Goal: Find specific page/section

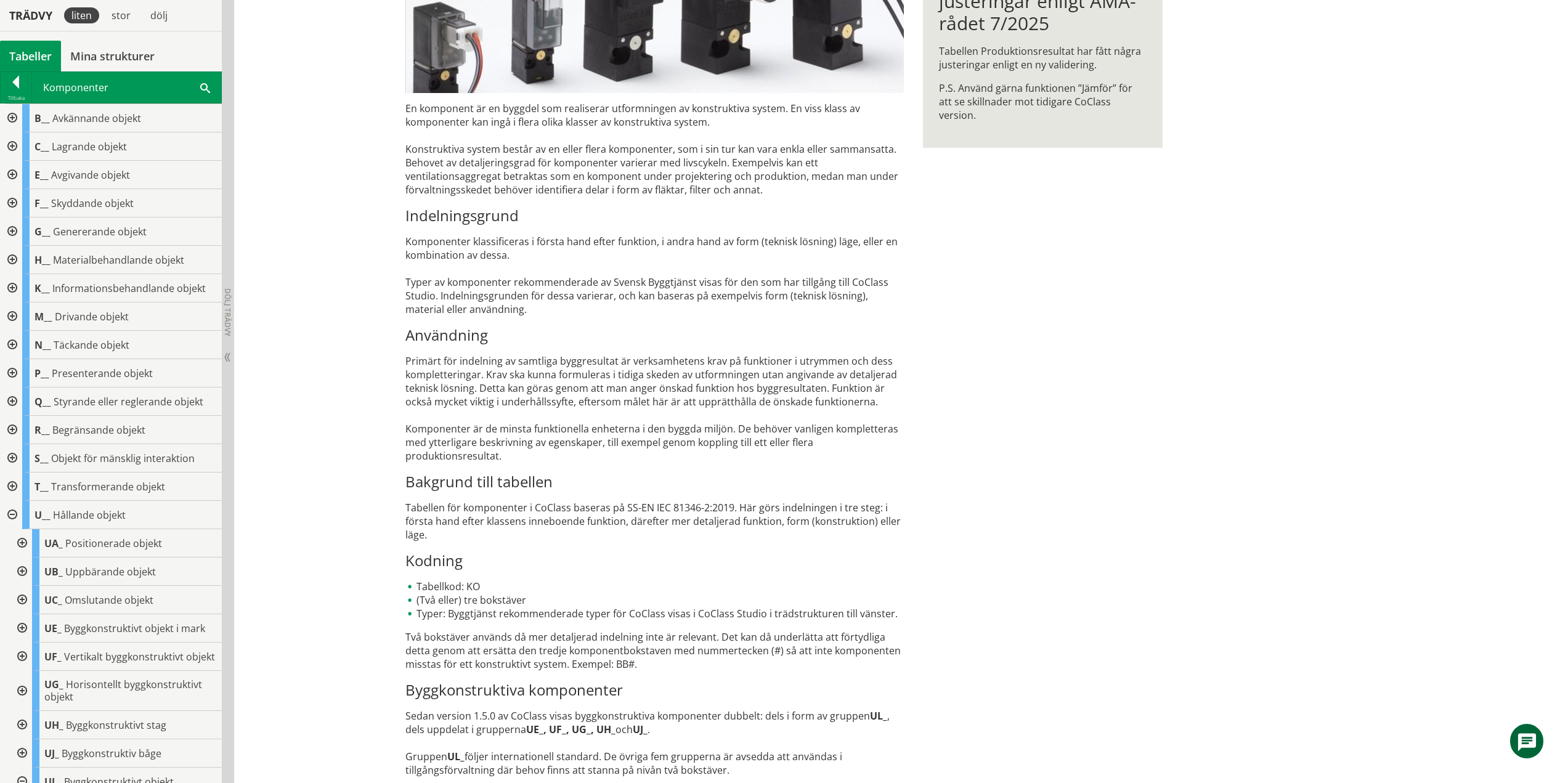
scroll to position [556, 0]
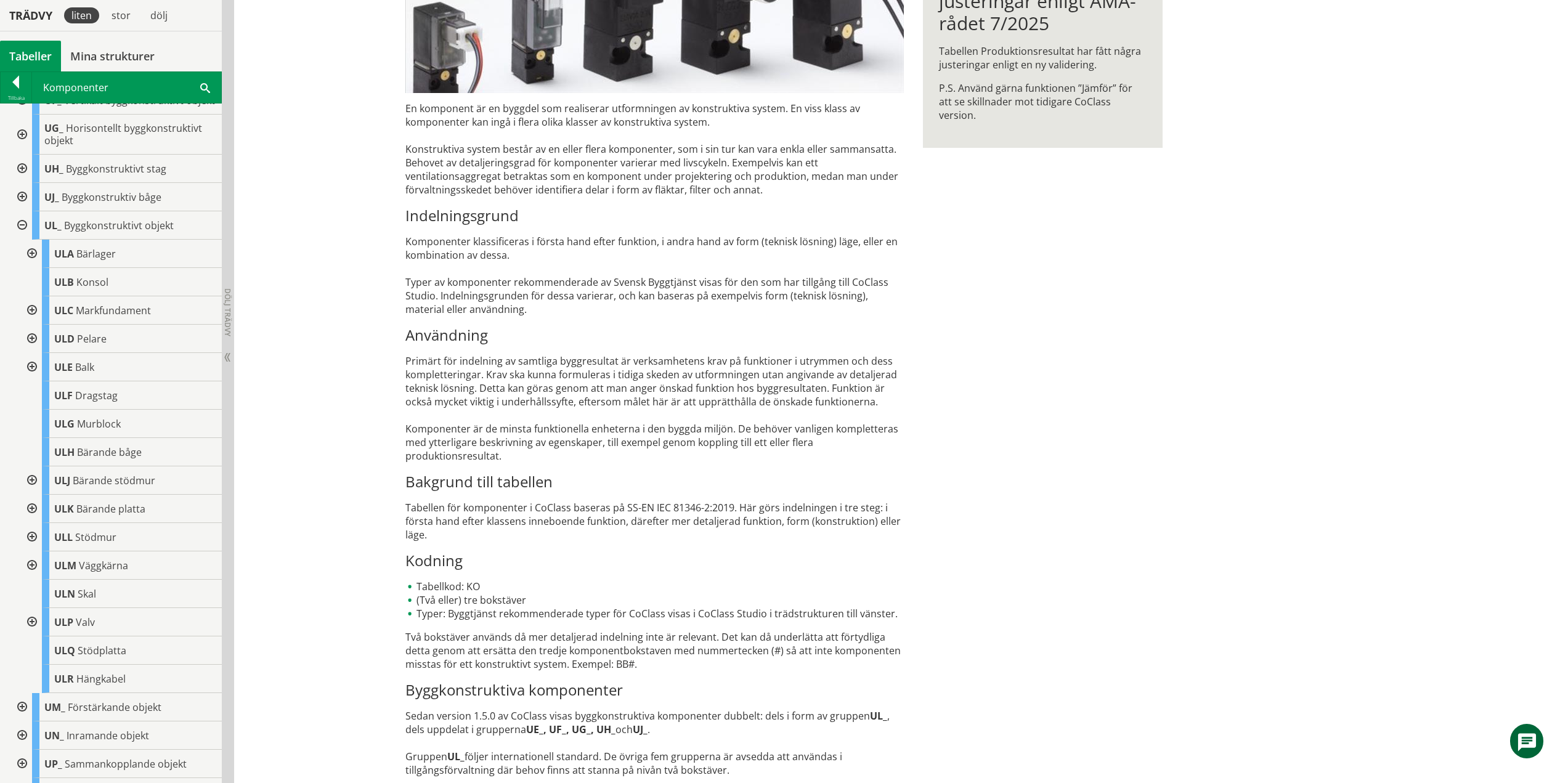
click at [26, 235] on div at bounding box center [21, 225] width 22 height 28
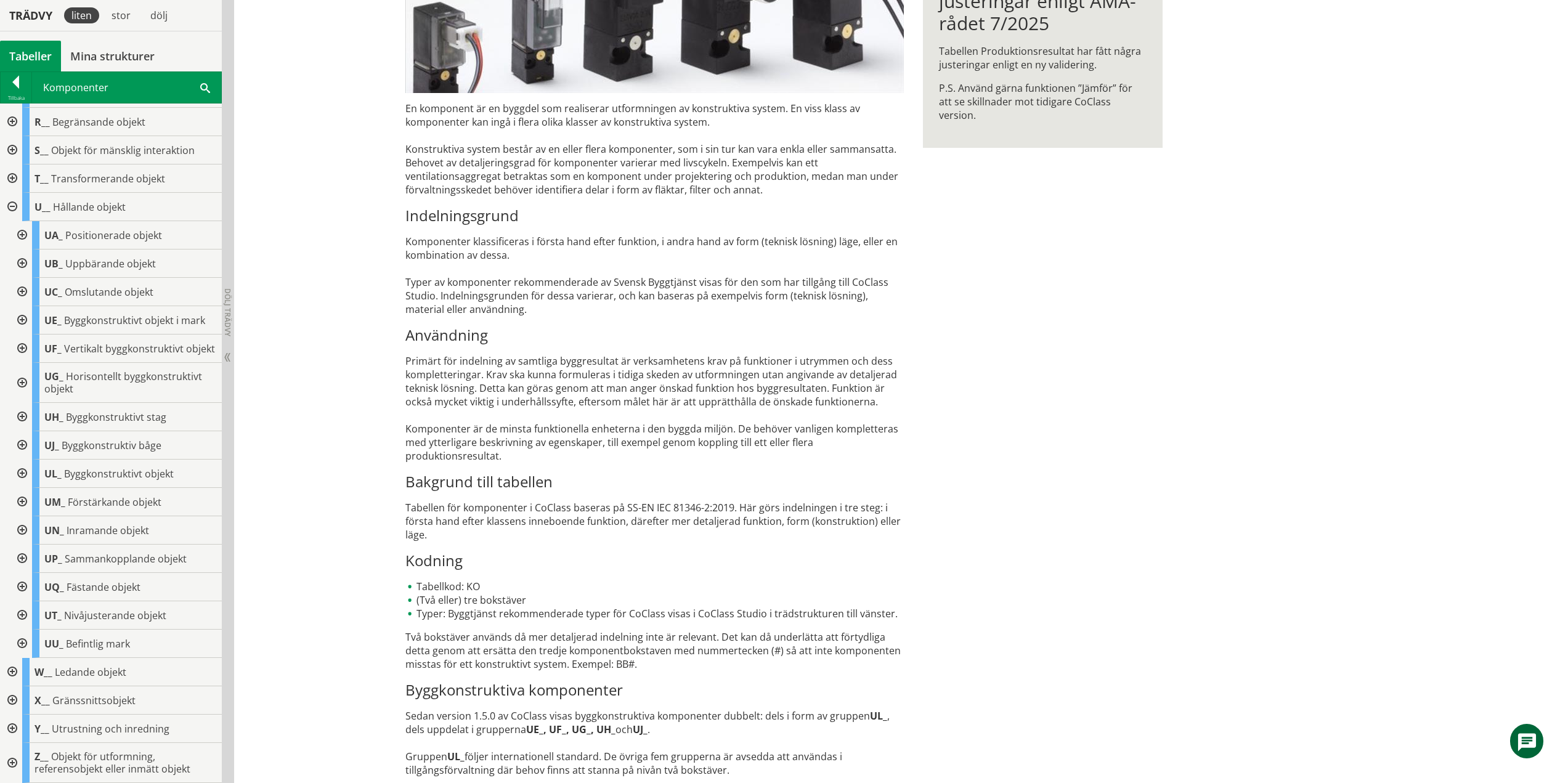
scroll to position [319, 0]
click at [22, 497] on div at bounding box center [21, 502] width 22 height 28
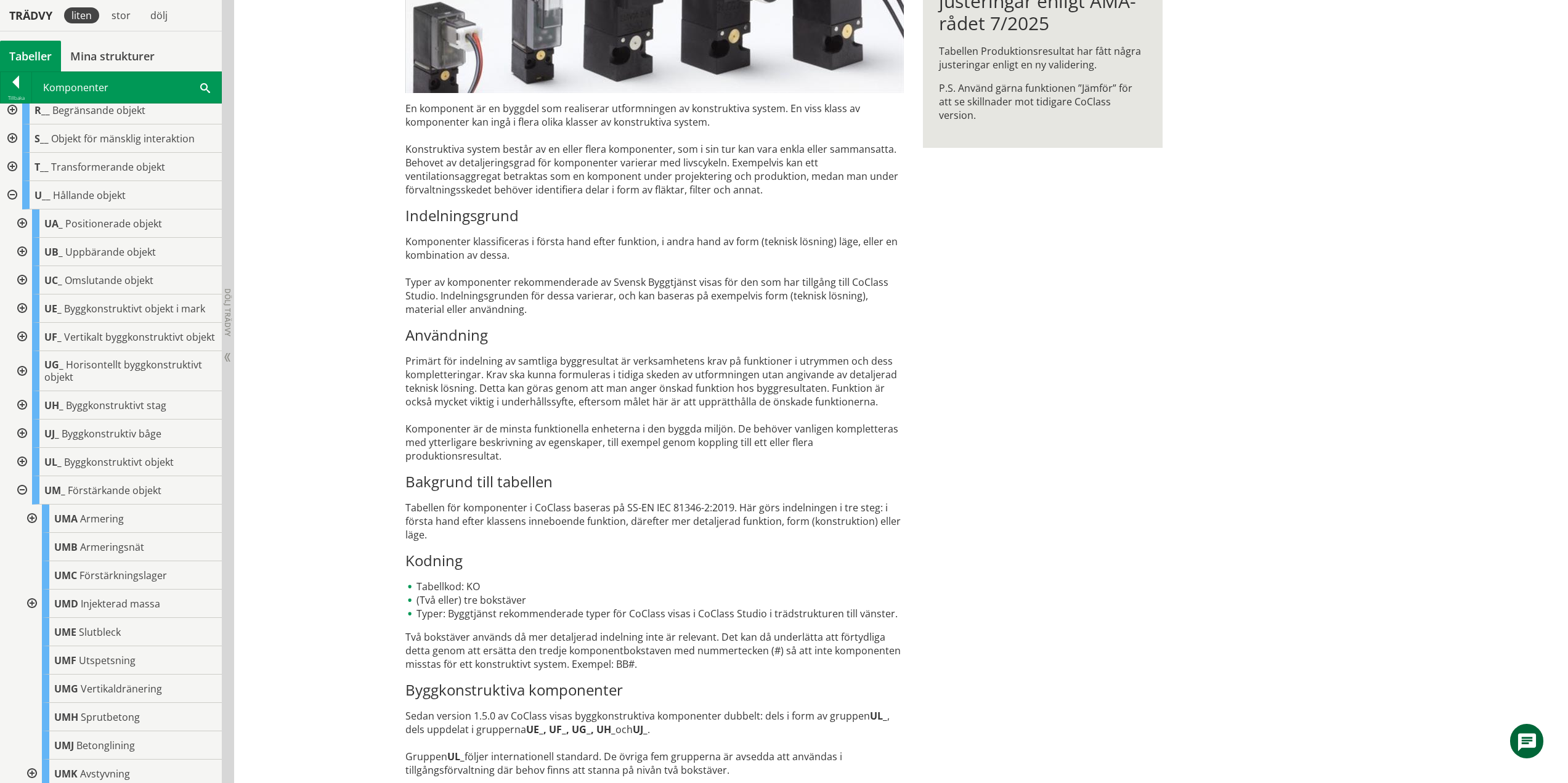
scroll to position [556, 0]
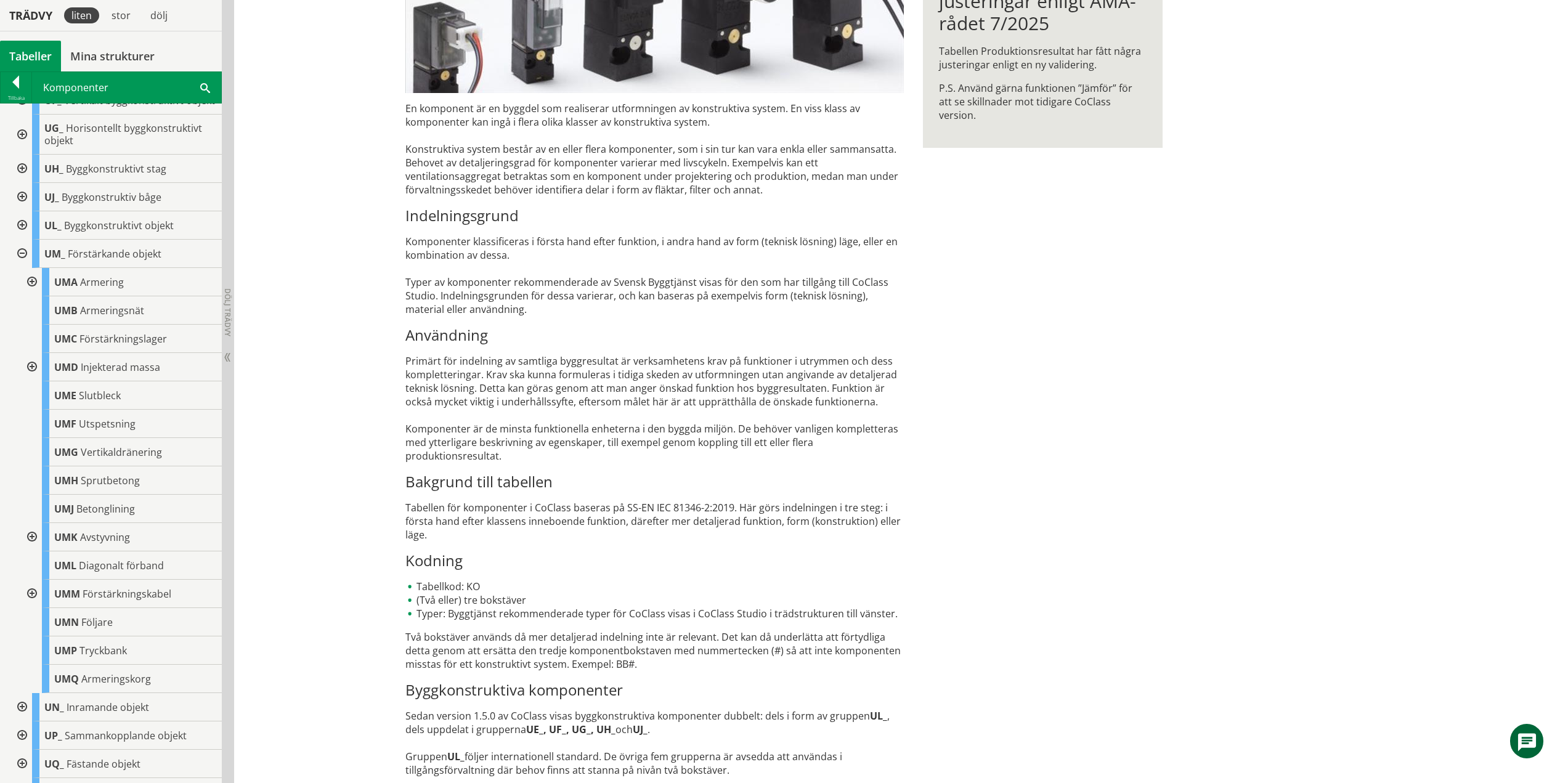
click at [18, 267] on div at bounding box center [21, 254] width 22 height 28
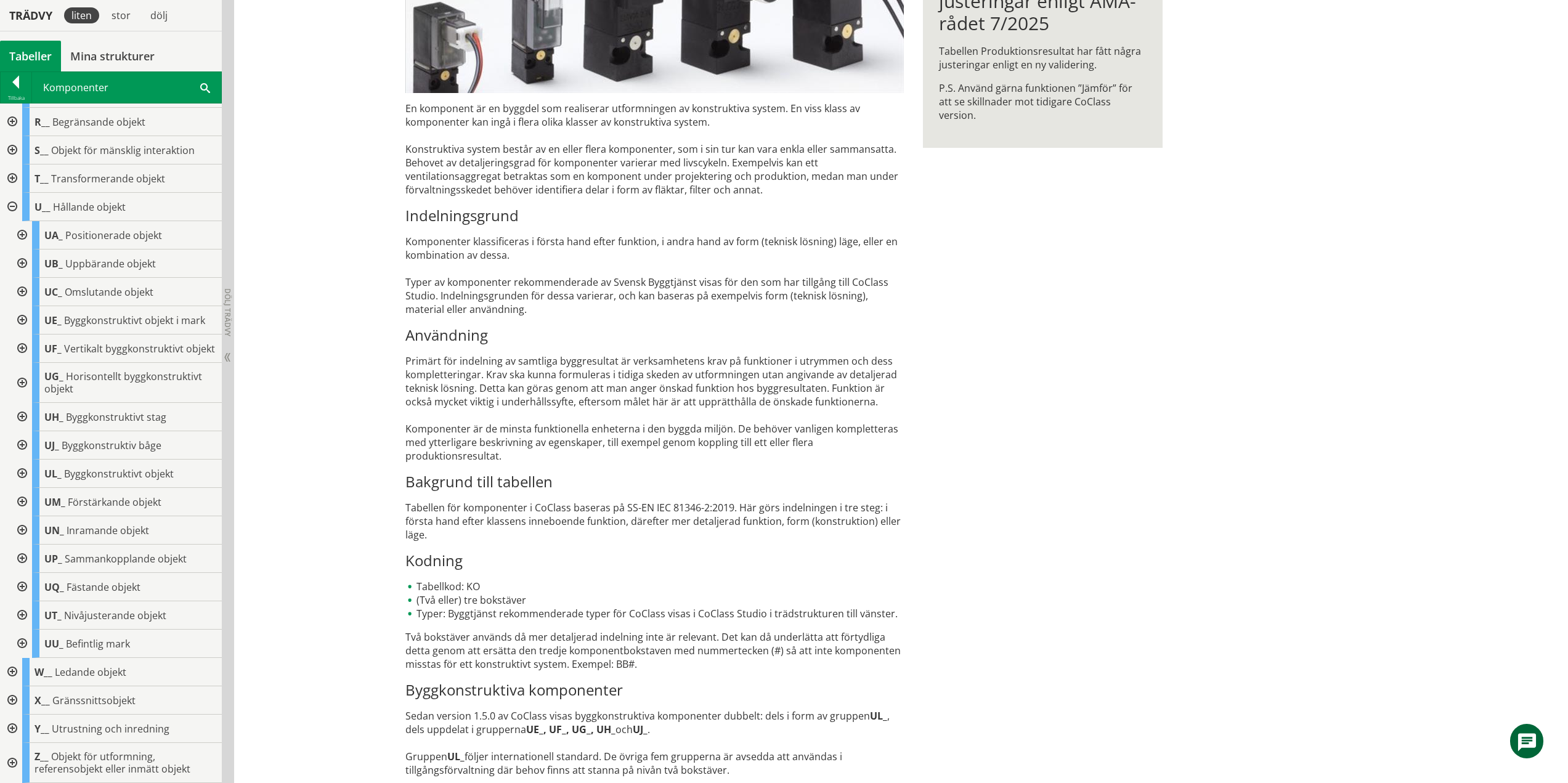
click at [22, 531] on div at bounding box center [21, 531] width 22 height 28
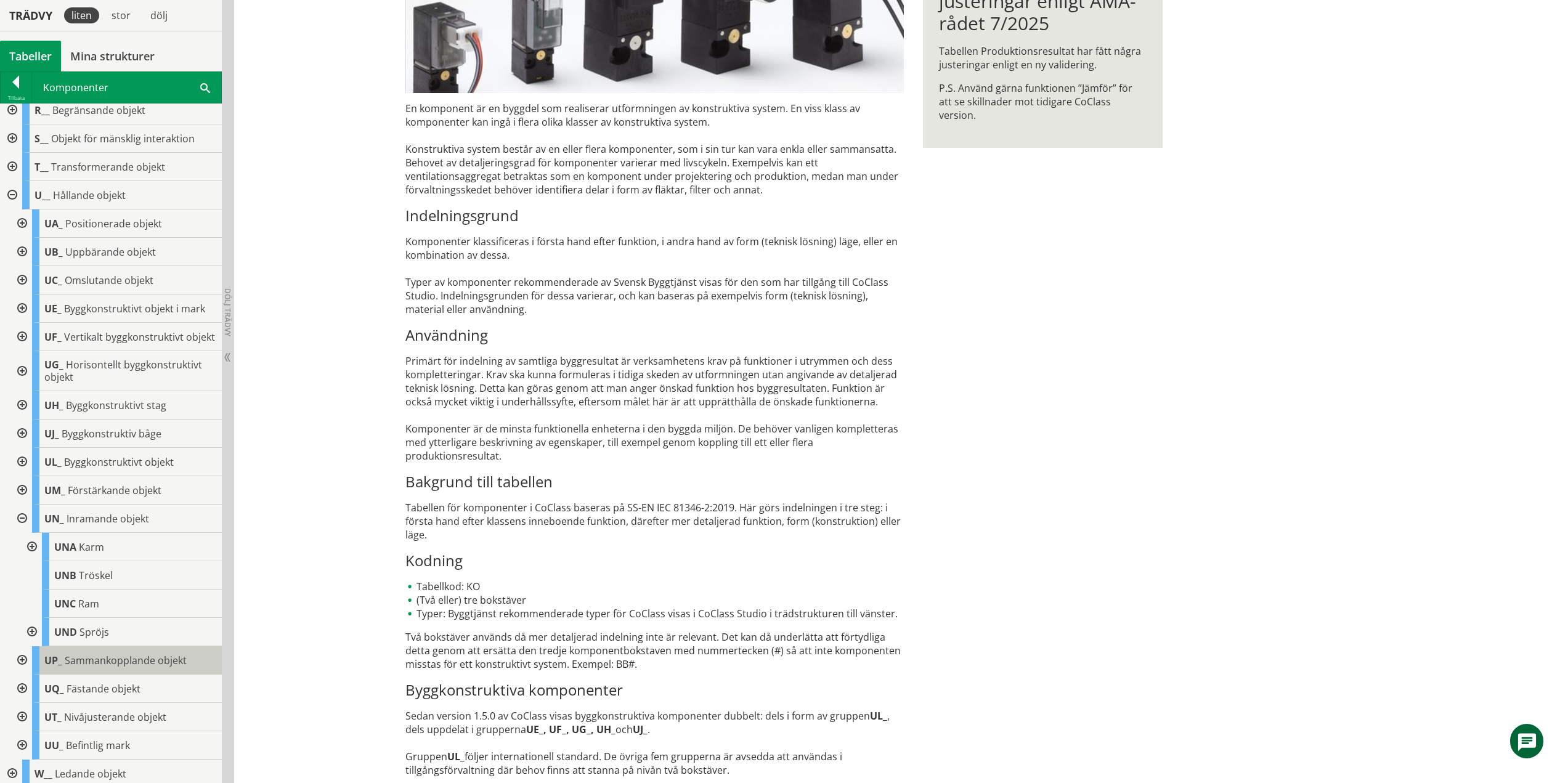
scroll to position [433, 0]
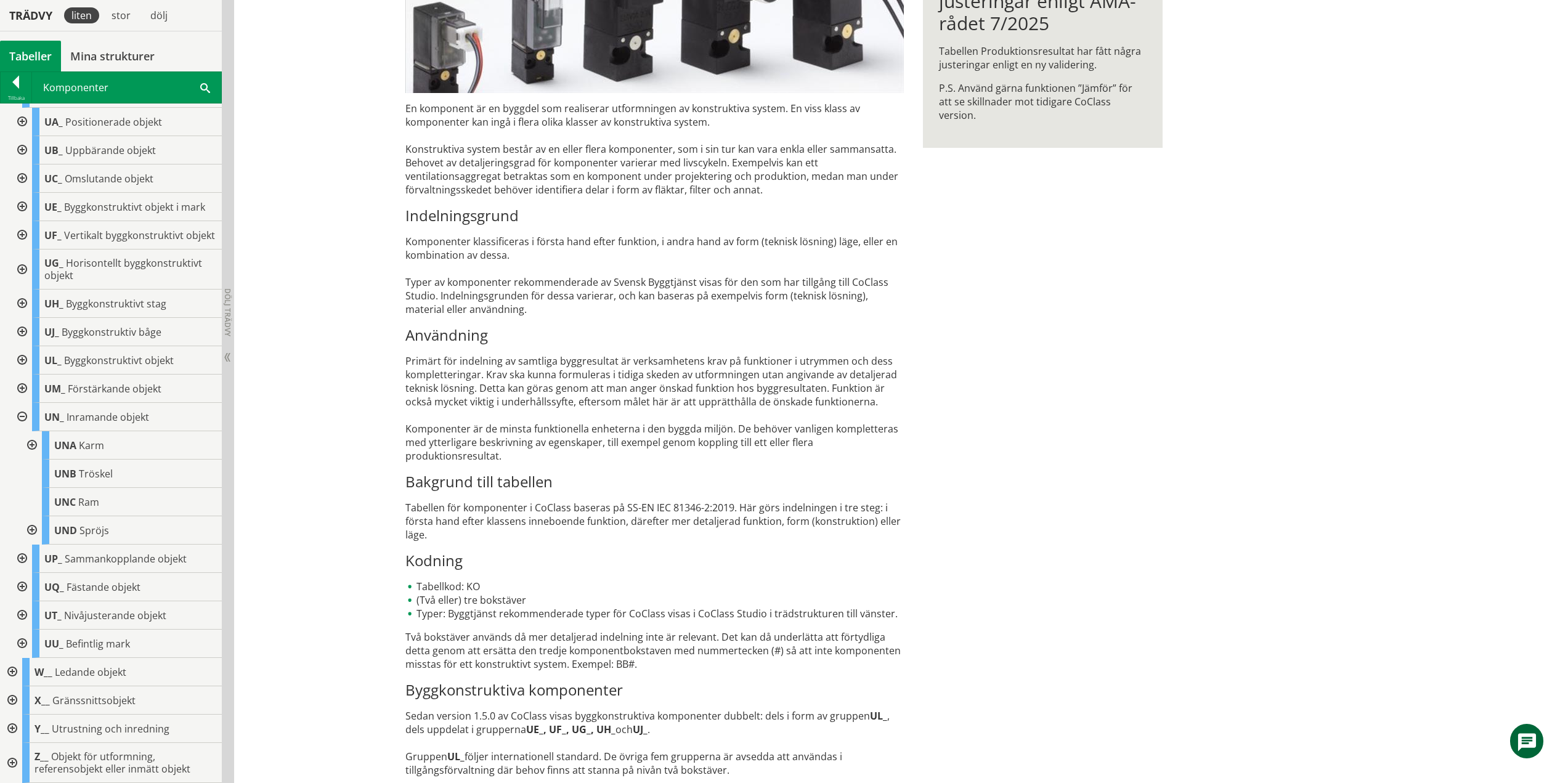
click at [24, 419] on div at bounding box center [21, 417] width 22 height 28
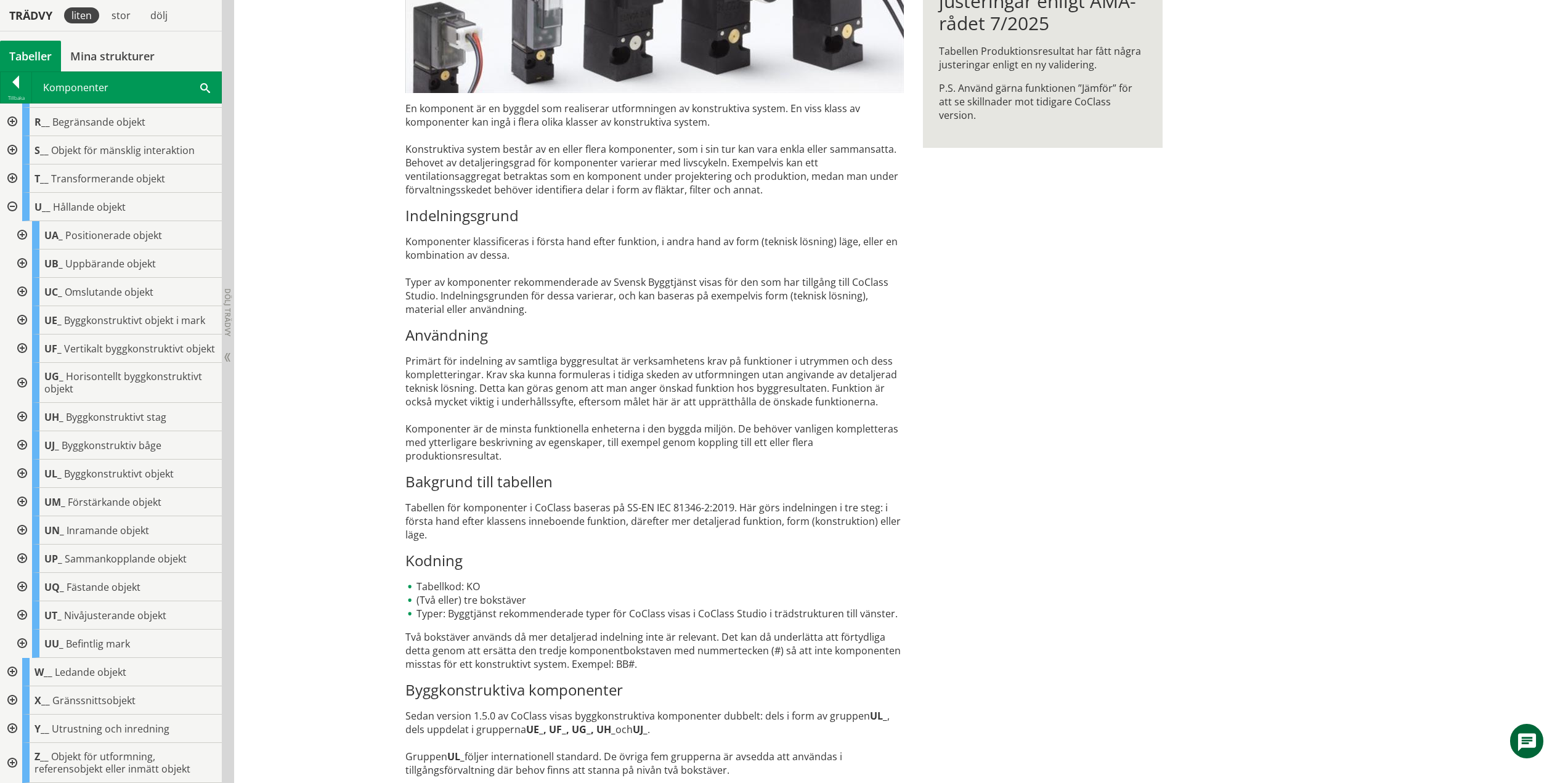
click at [21, 554] on div at bounding box center [21, 559] width 22 height 28
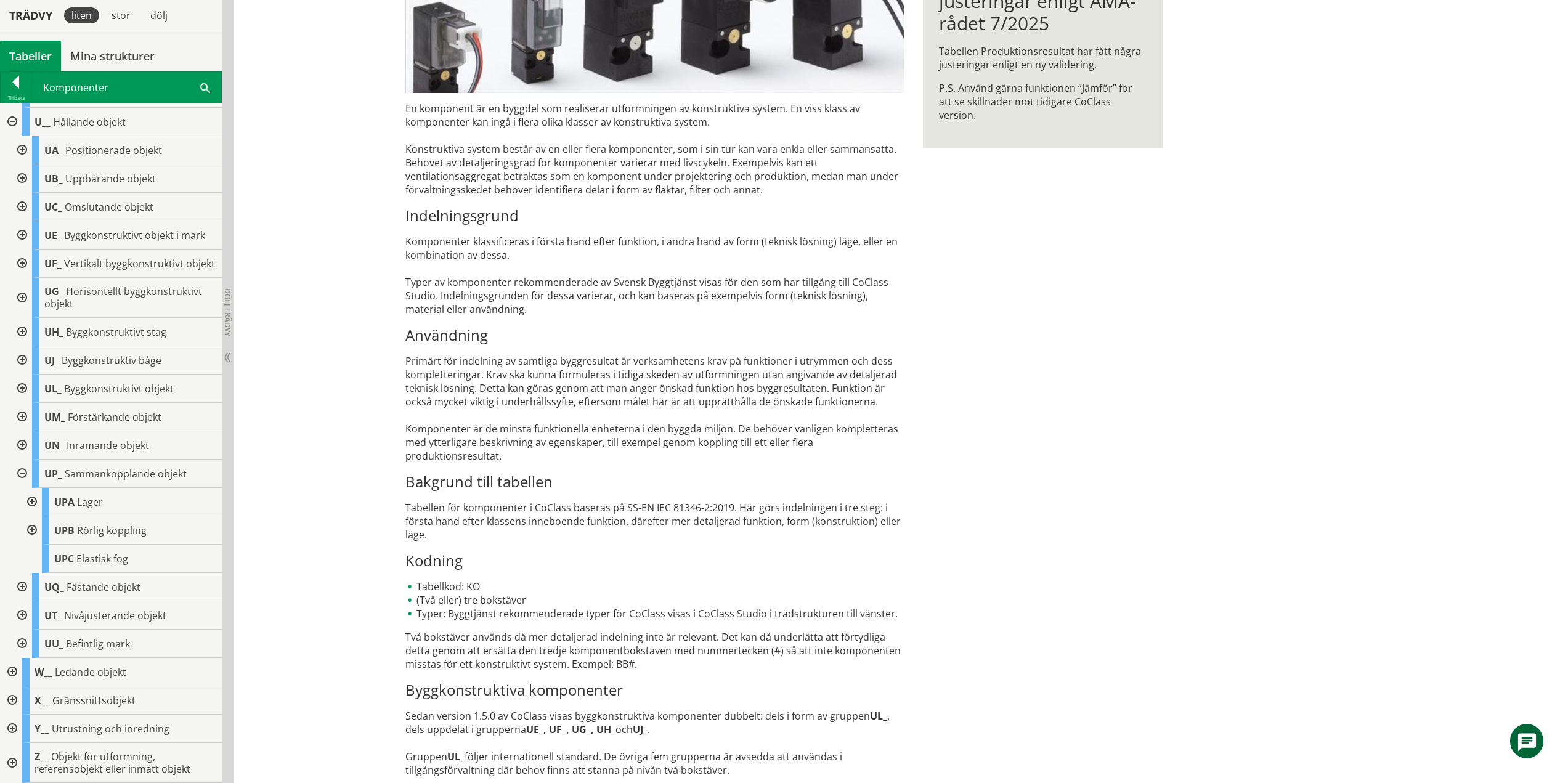
click at [27, 468] on div at bounding box center [21, 473] width 22 height 28
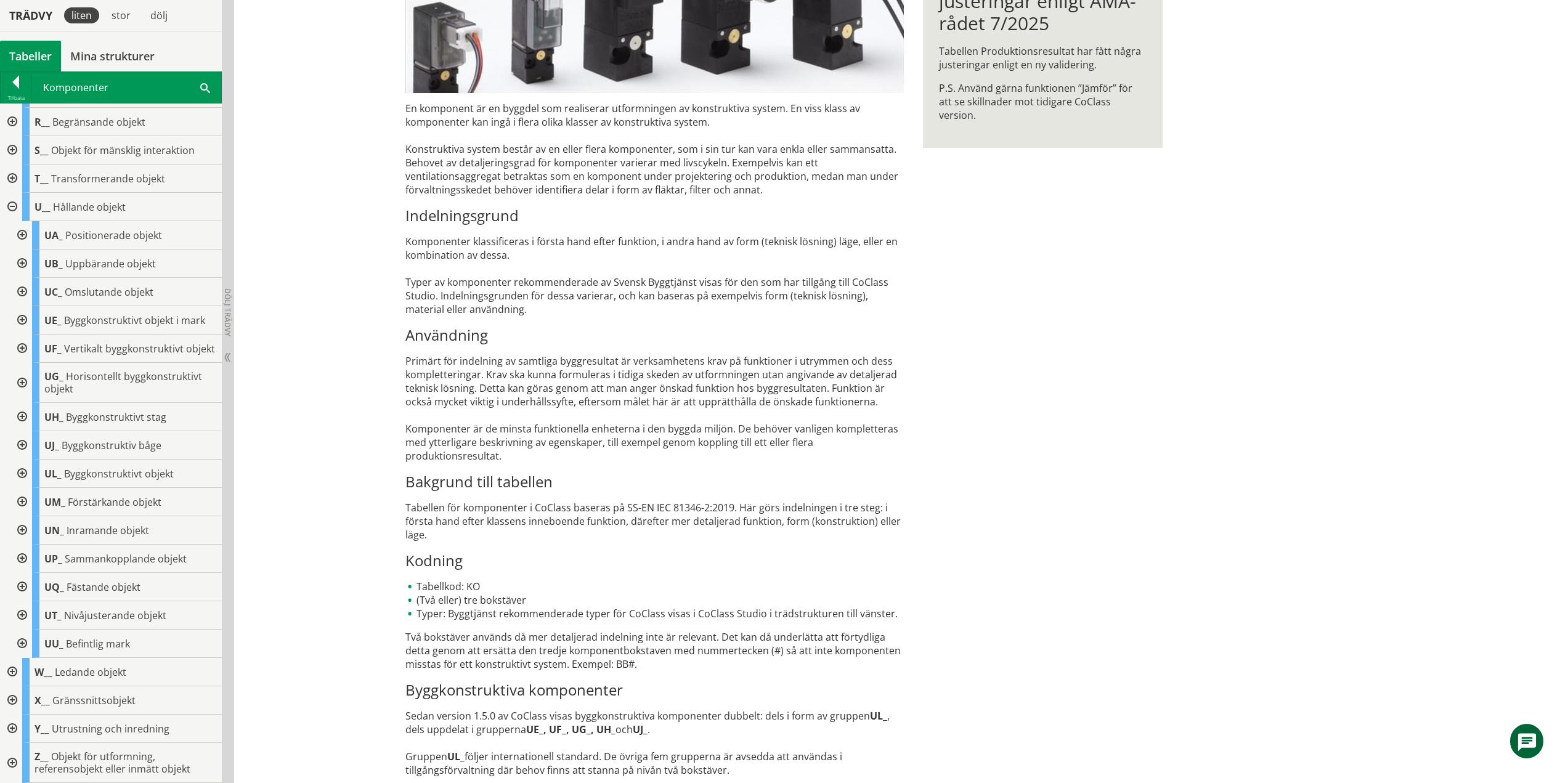
scroll to position [319, 0]
click at [21, 589] on div at bounding box center [21, 587] width 22 height 28
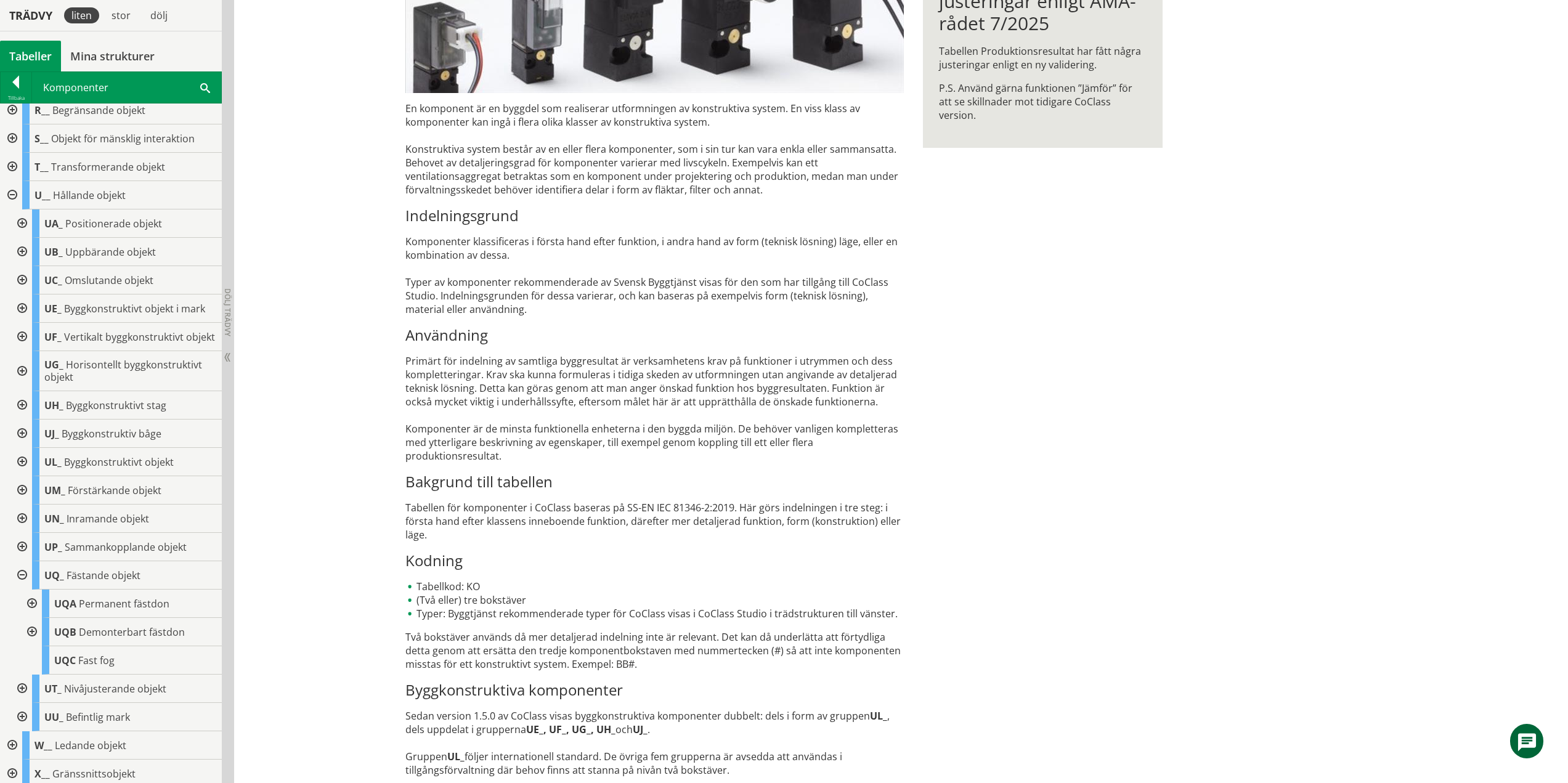
scroll to position [405, 0]
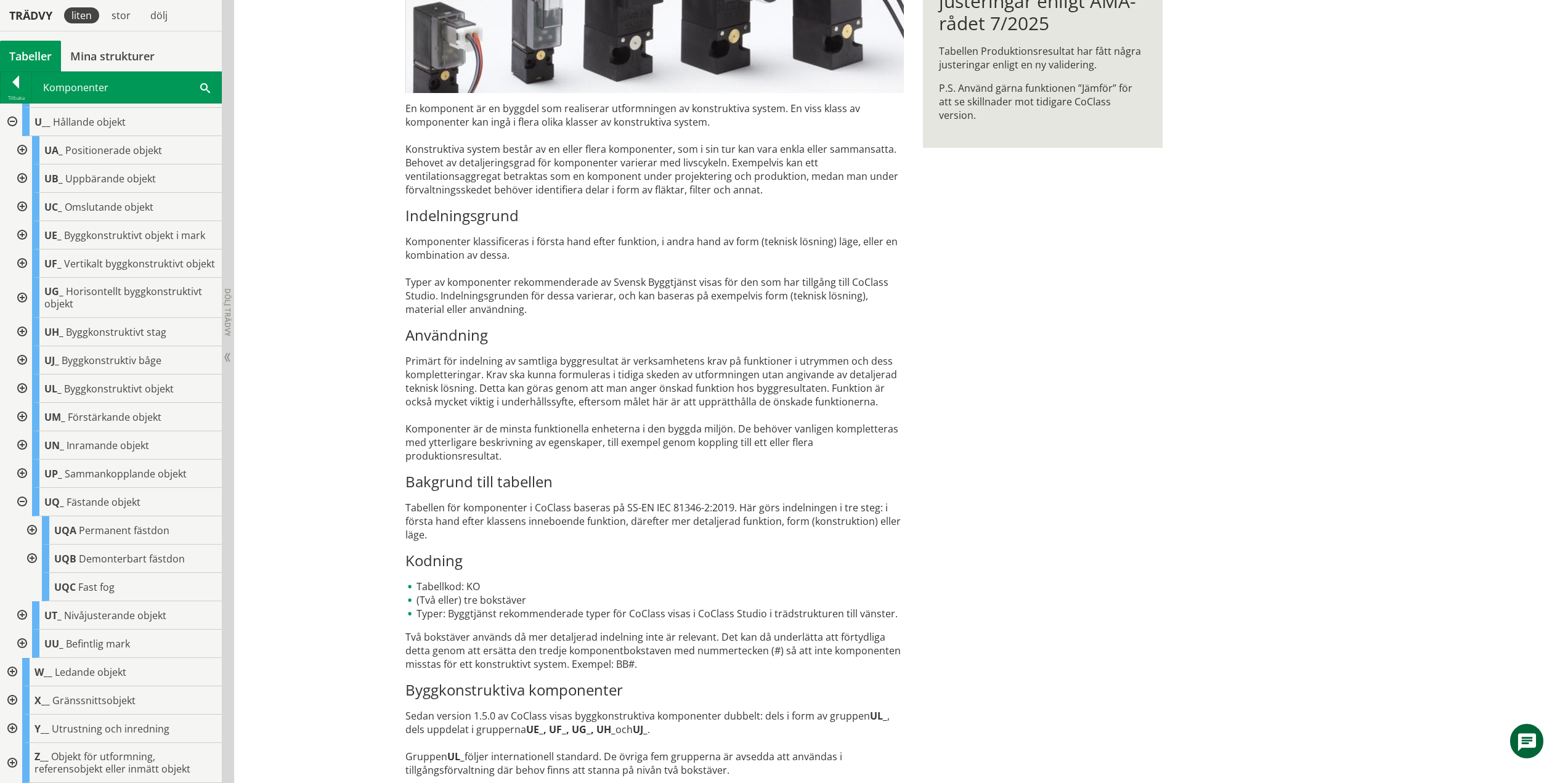
click at [25, 501] on div at bounding box center [21, 502] width 22 height 28
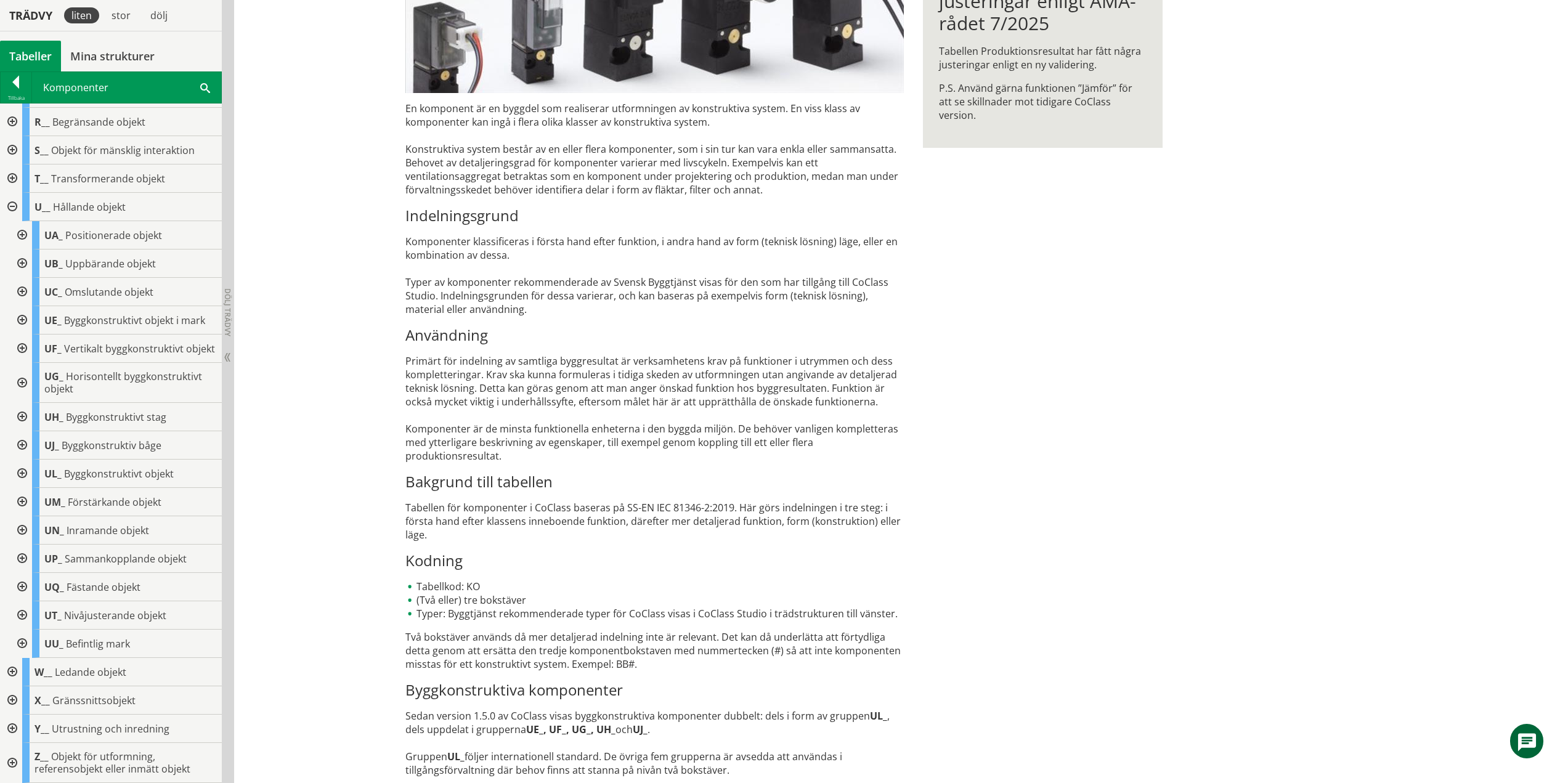
scroll to position [319, 0]
click at [24, 613] on div at bounding box center [21, 615] width 22 height 28
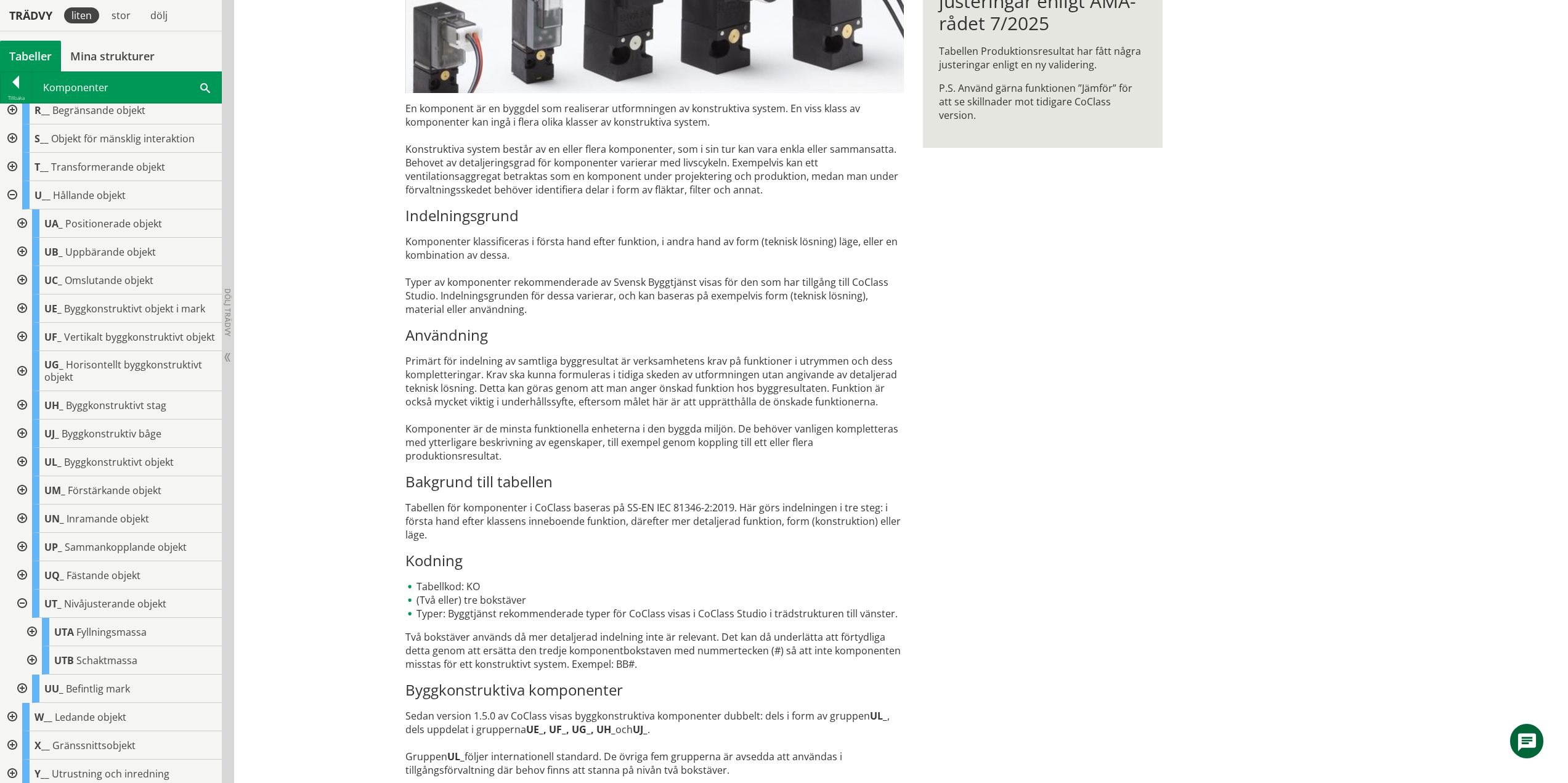
scroll to position [377, 0]
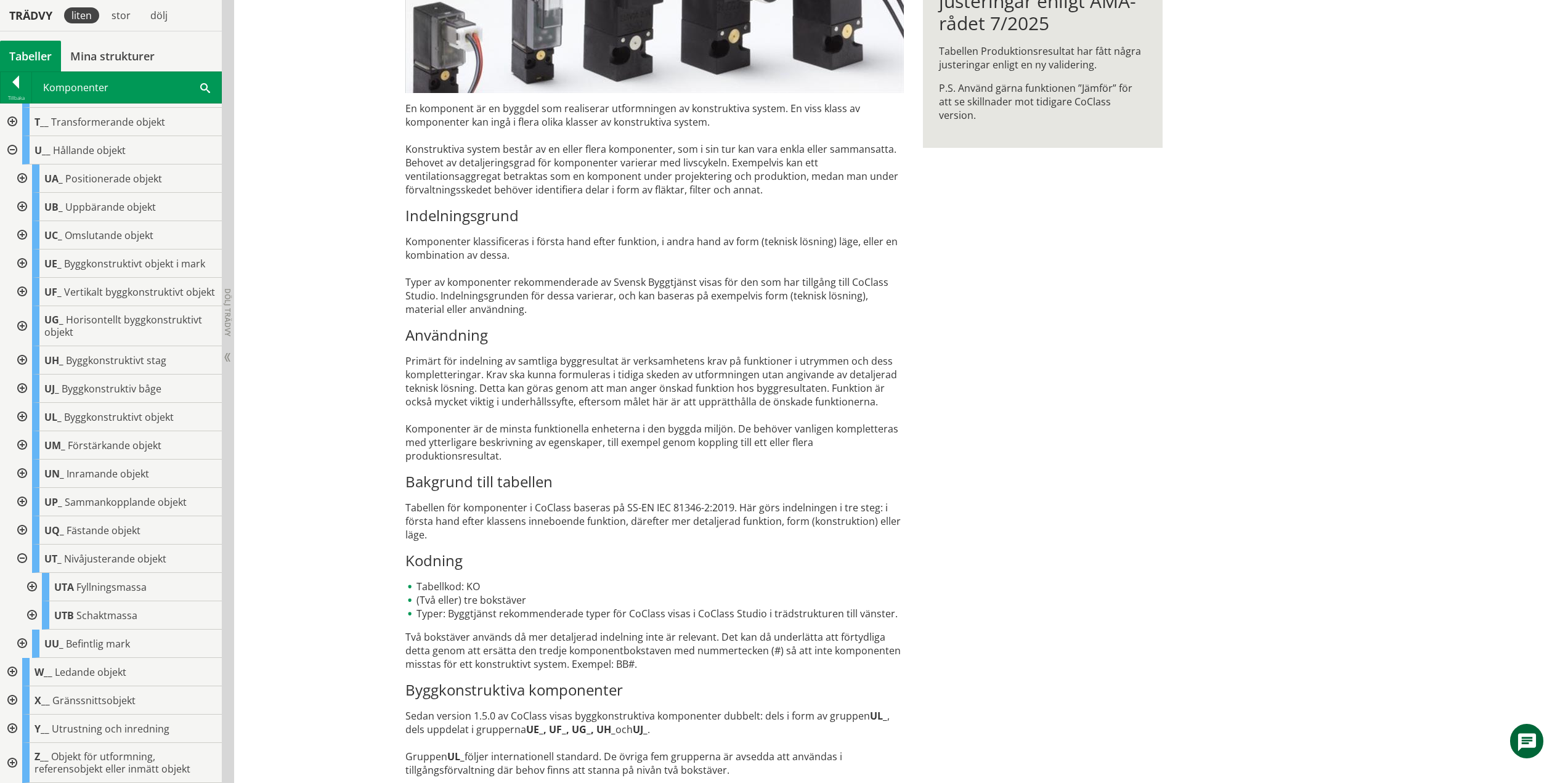
click at [22, 557] on div at bounding box center [21, 559] width 22 height 28
click at [22, 642] on div at bounding box center [21, 644] width 22 height 28
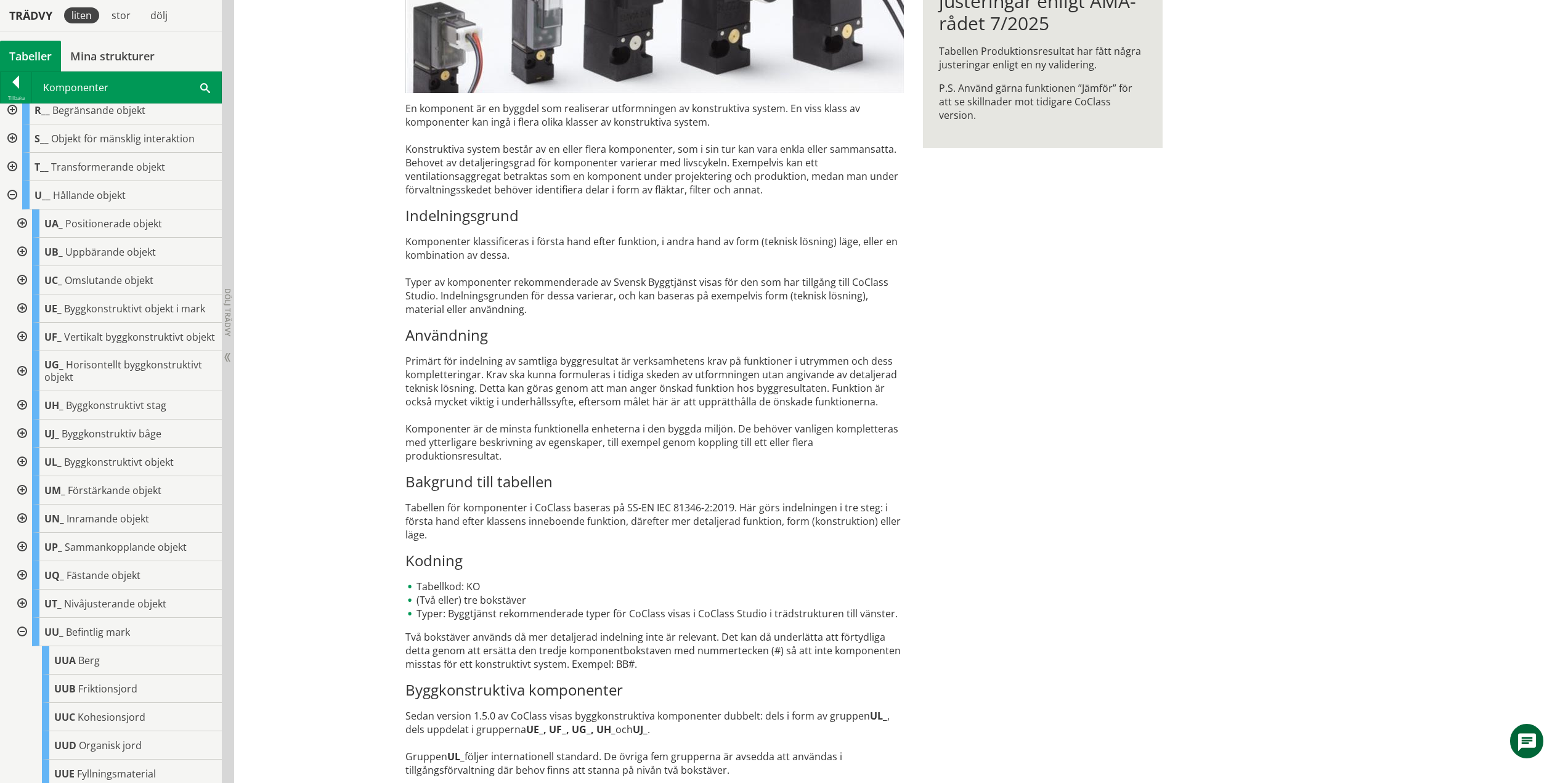
scroll to position [556, 0]
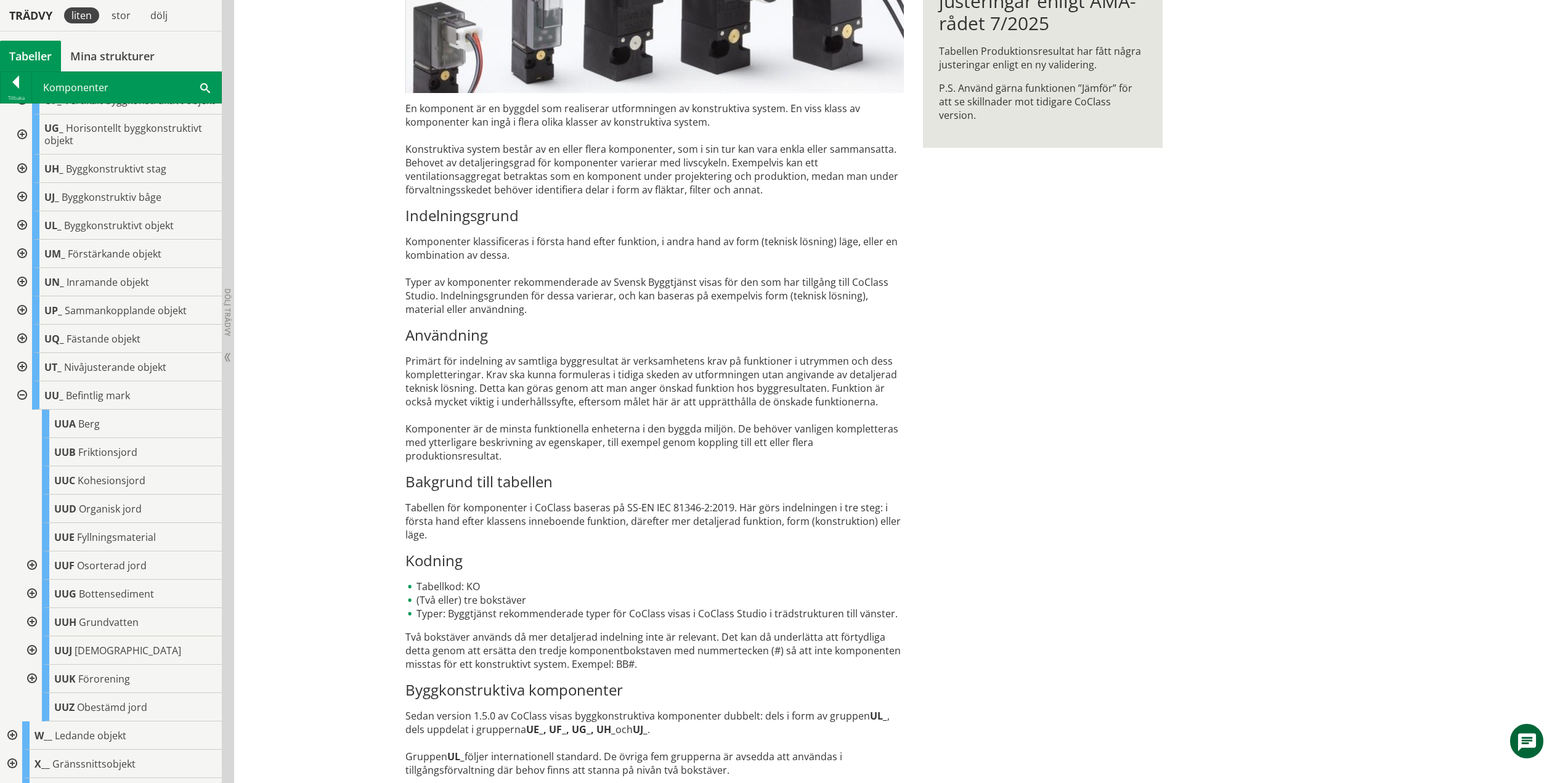
click at [22, 405] on div at bounding box center [21, 396] width 22 height 28
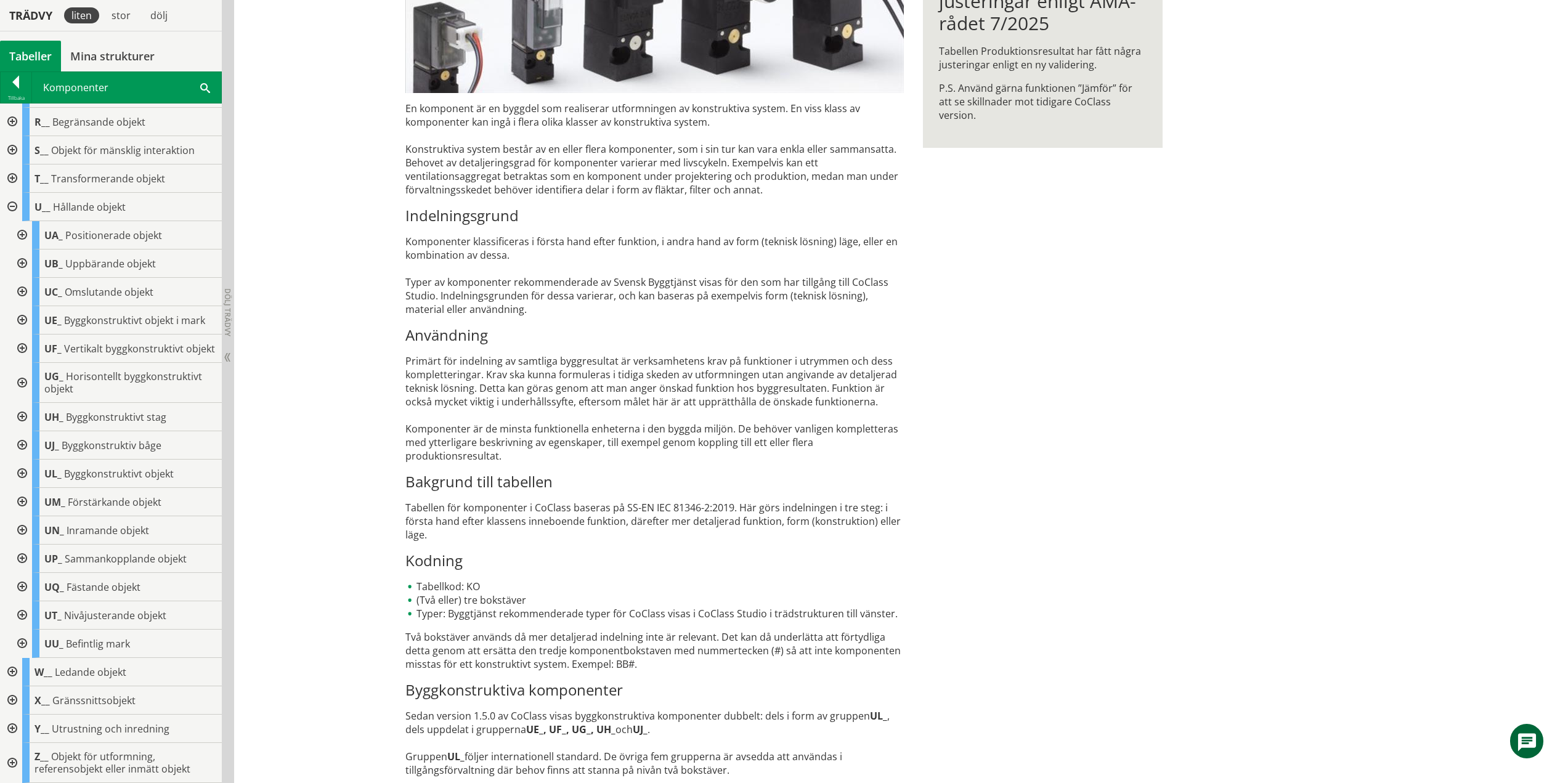
click at [14, 196] on div at bounding box center [11, 207] width 22 height 28
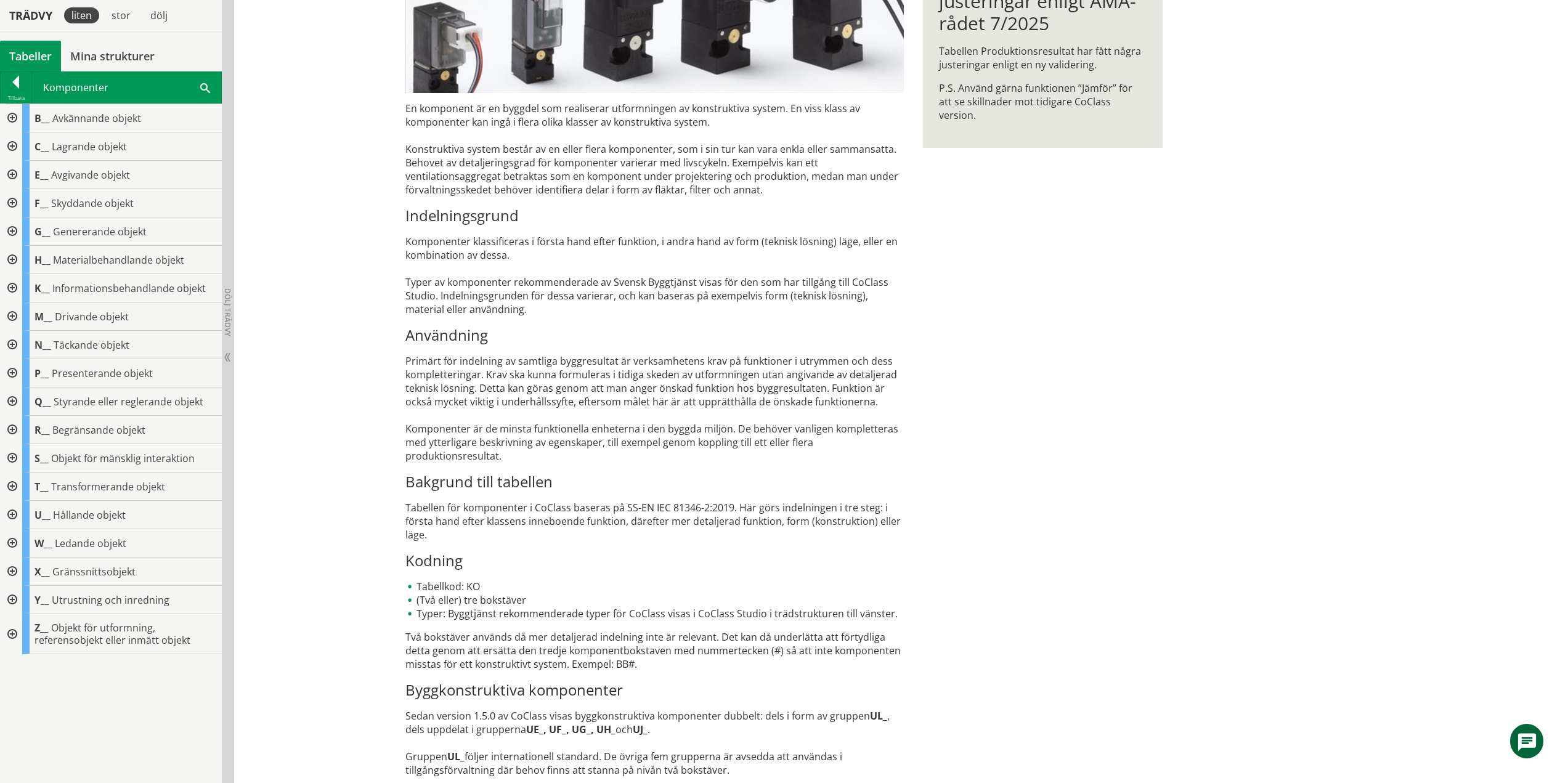
scroll to position [0, 0]
click at [13, 538] on div at bounding box center [11, 543] width 22 height 28
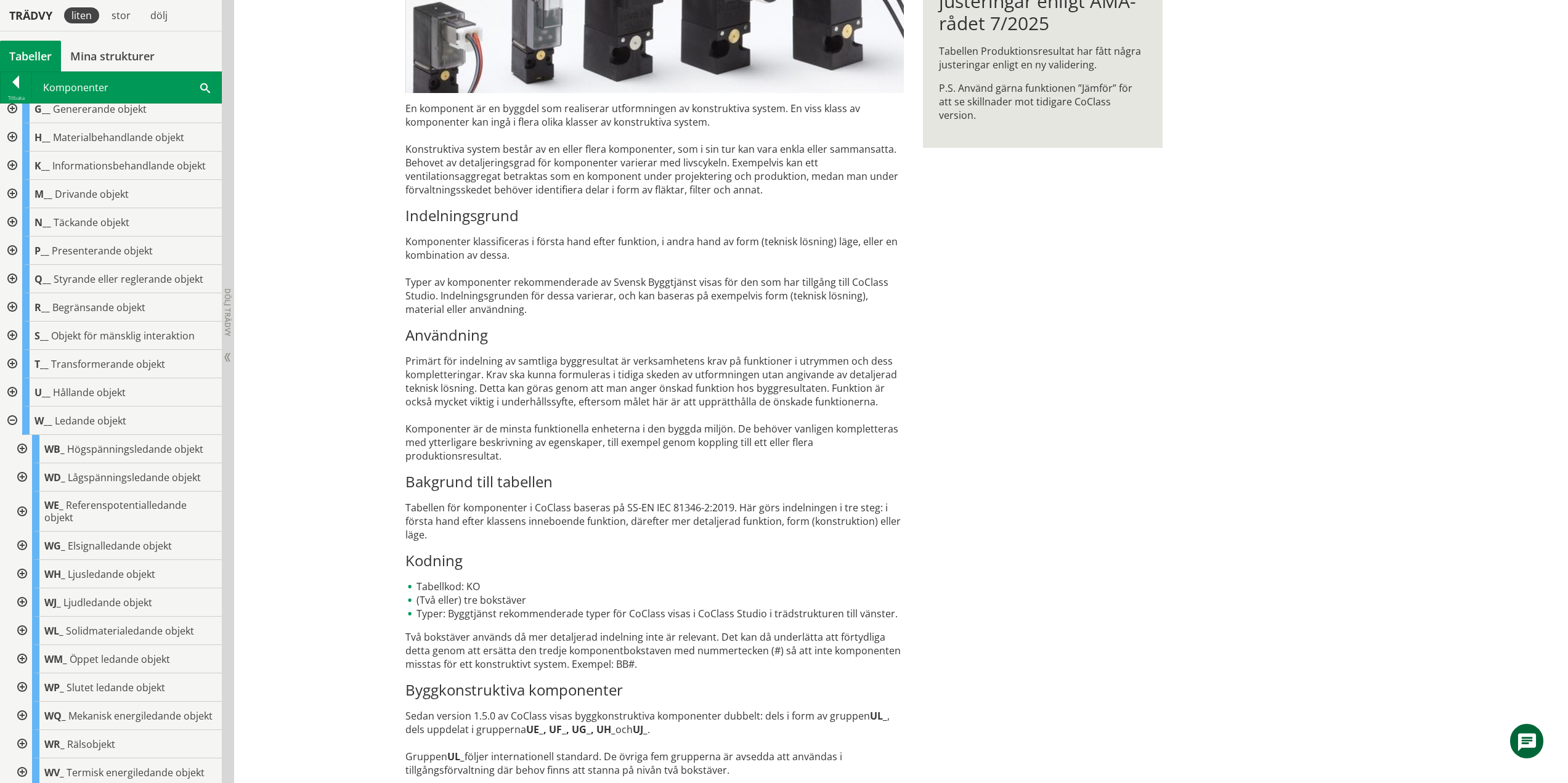
scroll to position [123, 0]
click at [22, 445] on div at bounding box center [21, 449] width 22 height 28
click at [26, 448] on div at bounding box center [21, 449] width 22 height 28
click at [26, 480] on div at bounding box center [21, 477] width 22 height 28
click at [20, 478] on div at bounding box center [21, 477] width 22 height 28
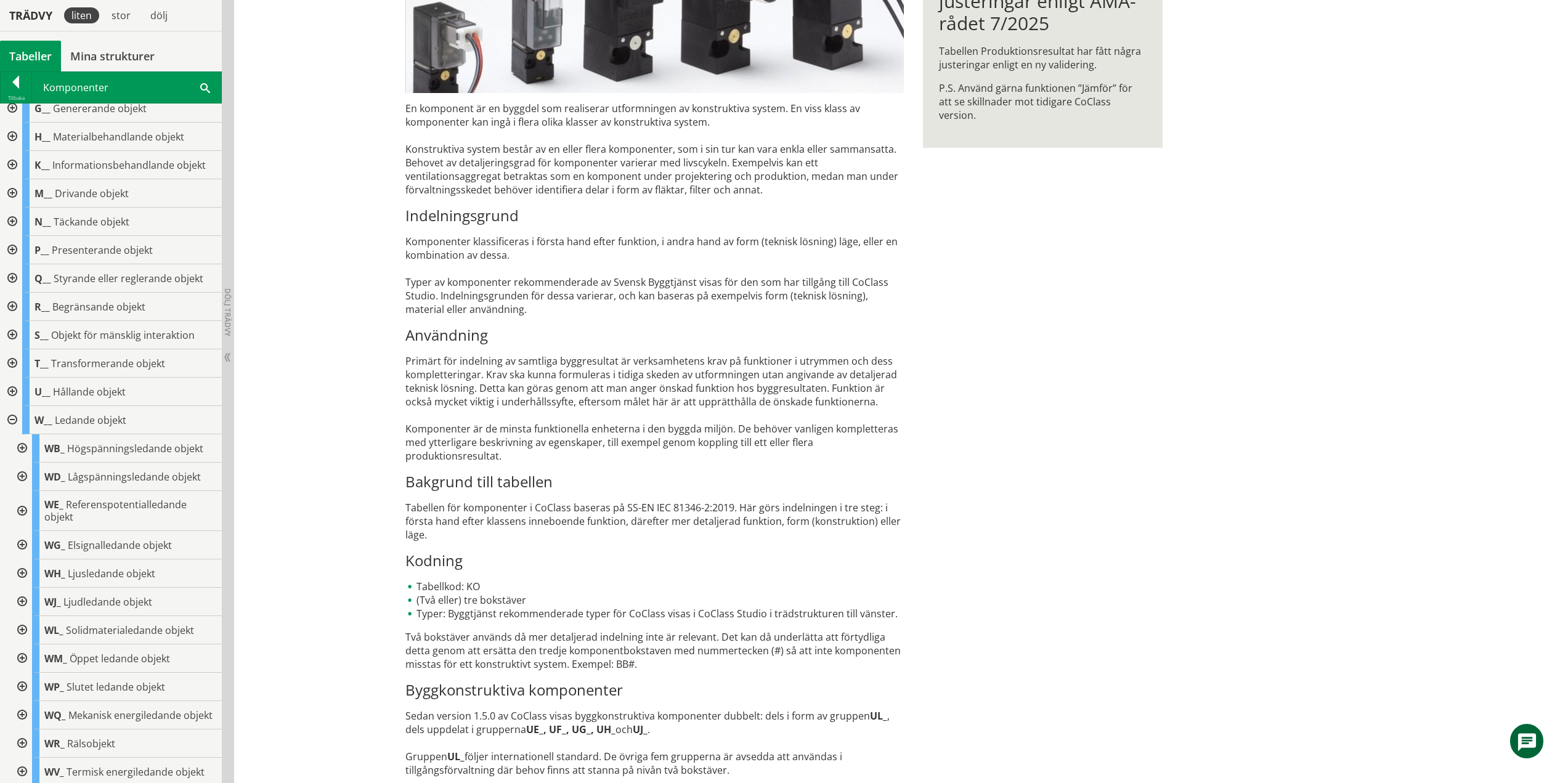
click at [22, 507] on div at bounding box center [21, 511] width 22 height 40
click at [21, 512] on div at bounding box center [21, 511] width 22 height 40
click at [22, 544] on div at bounding box center [21, 545] width 22 height 28
click at [25, 545] on div at bounding box center [21, 545] width 22 height 28
click at [21, 574] on div at bounding box center [21, 574] width 22 height 28
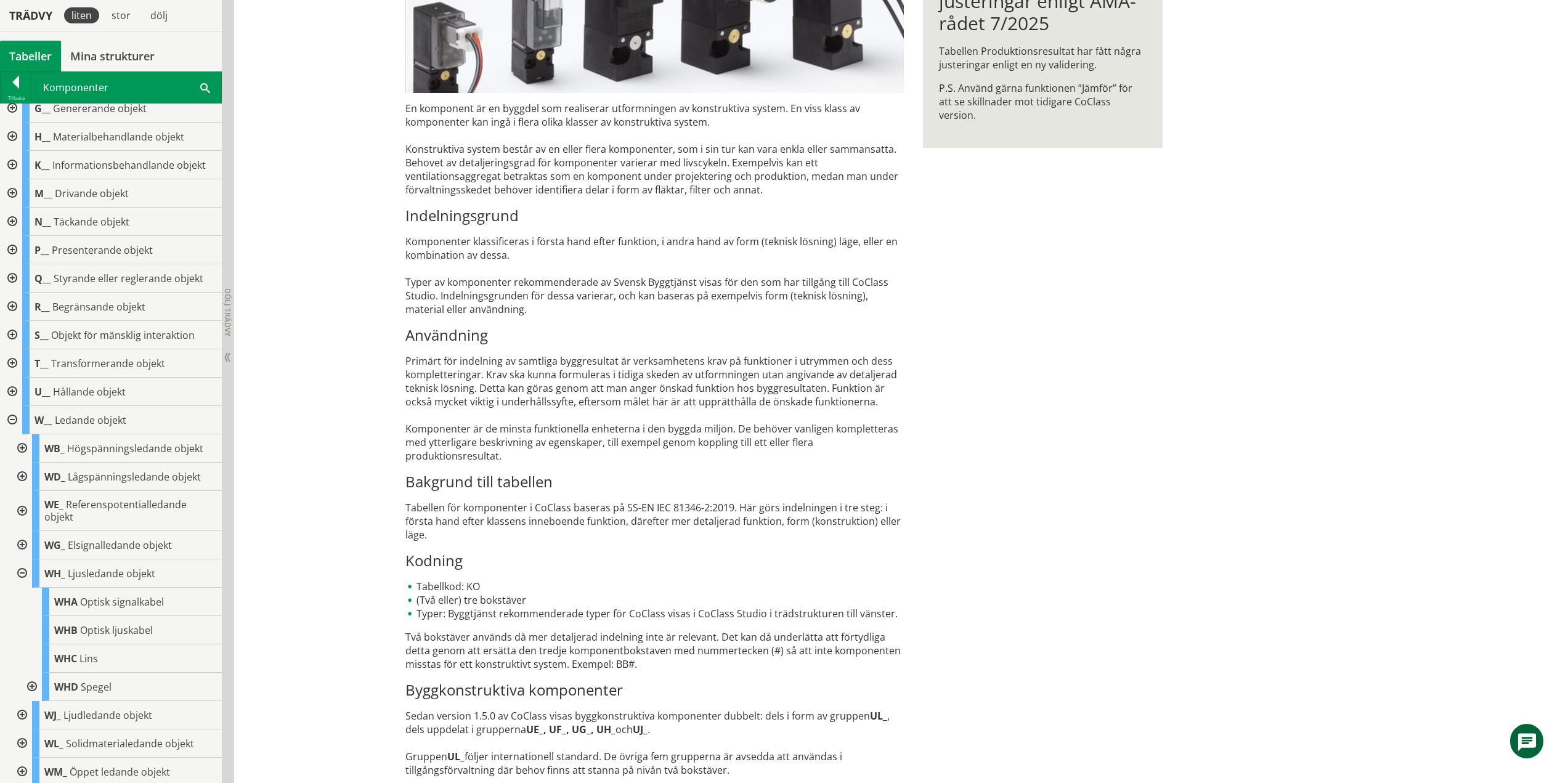
click at [22, 572] on div at bounding box center [21, 574] width 22 height 28
click at [21, 603] on div at bounding box center [21, 602] width 22 height 28
click at [18, 599] on div at bounding box center [21, 602] width 22 height 28
click at [23, 630] on div at bounding box center [21, 630] width 22 height 28
click at [23, 627] on div at bounding box center [21, 630] width 22 height 28
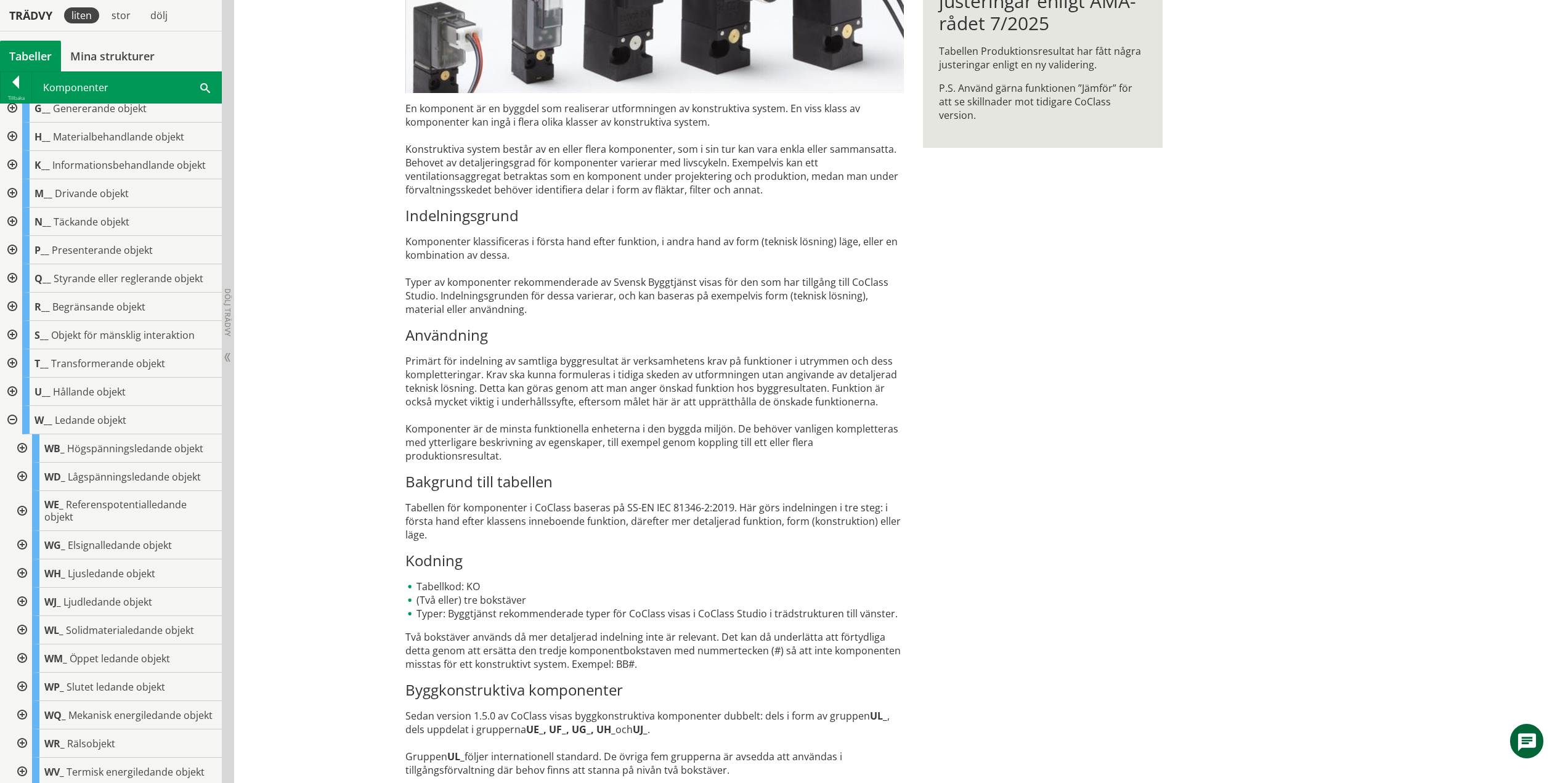
click at [24, 655] on div at bounding box center [21, 658] width 22 height 28
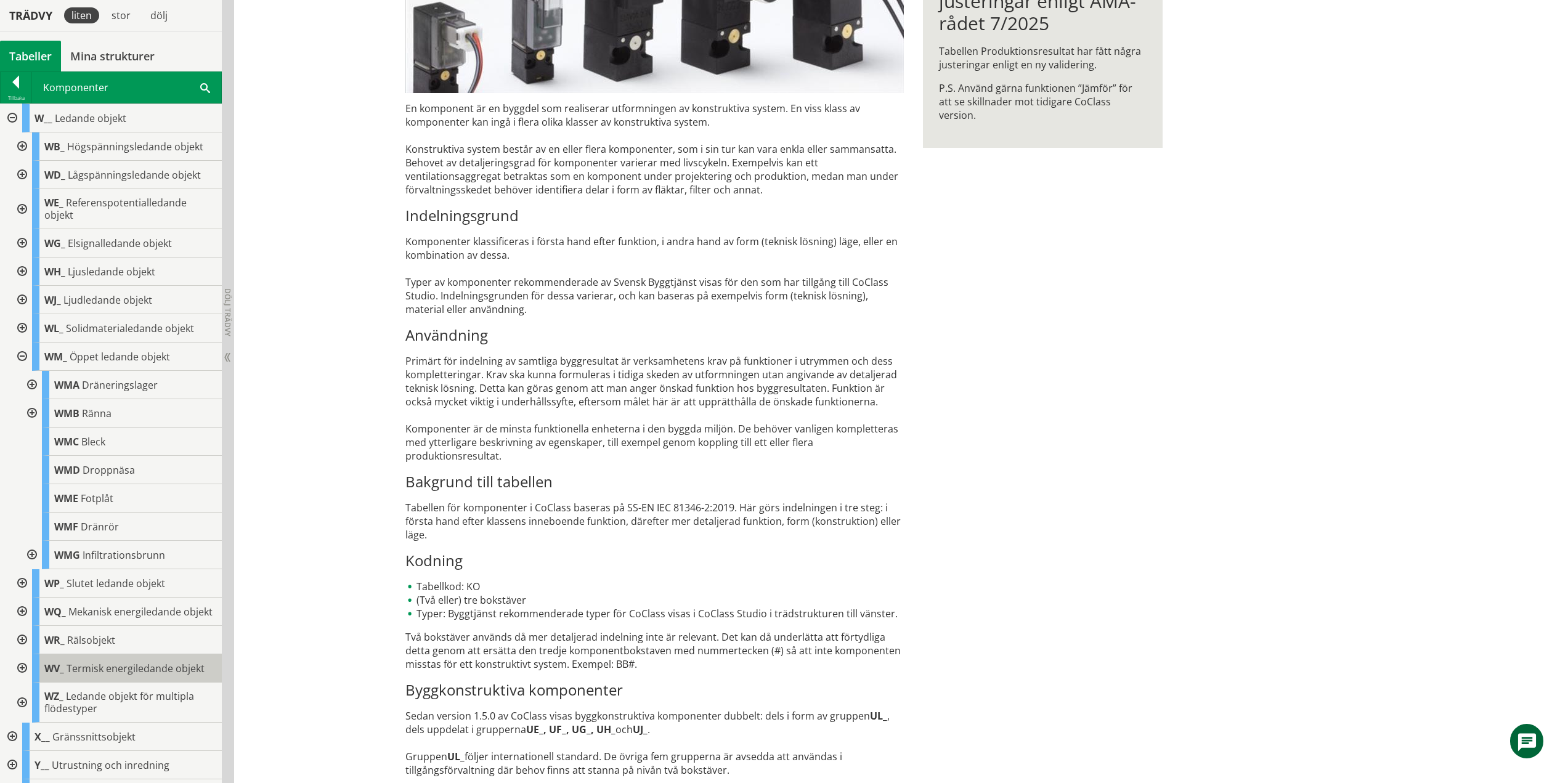
scroll to position [411, 0]
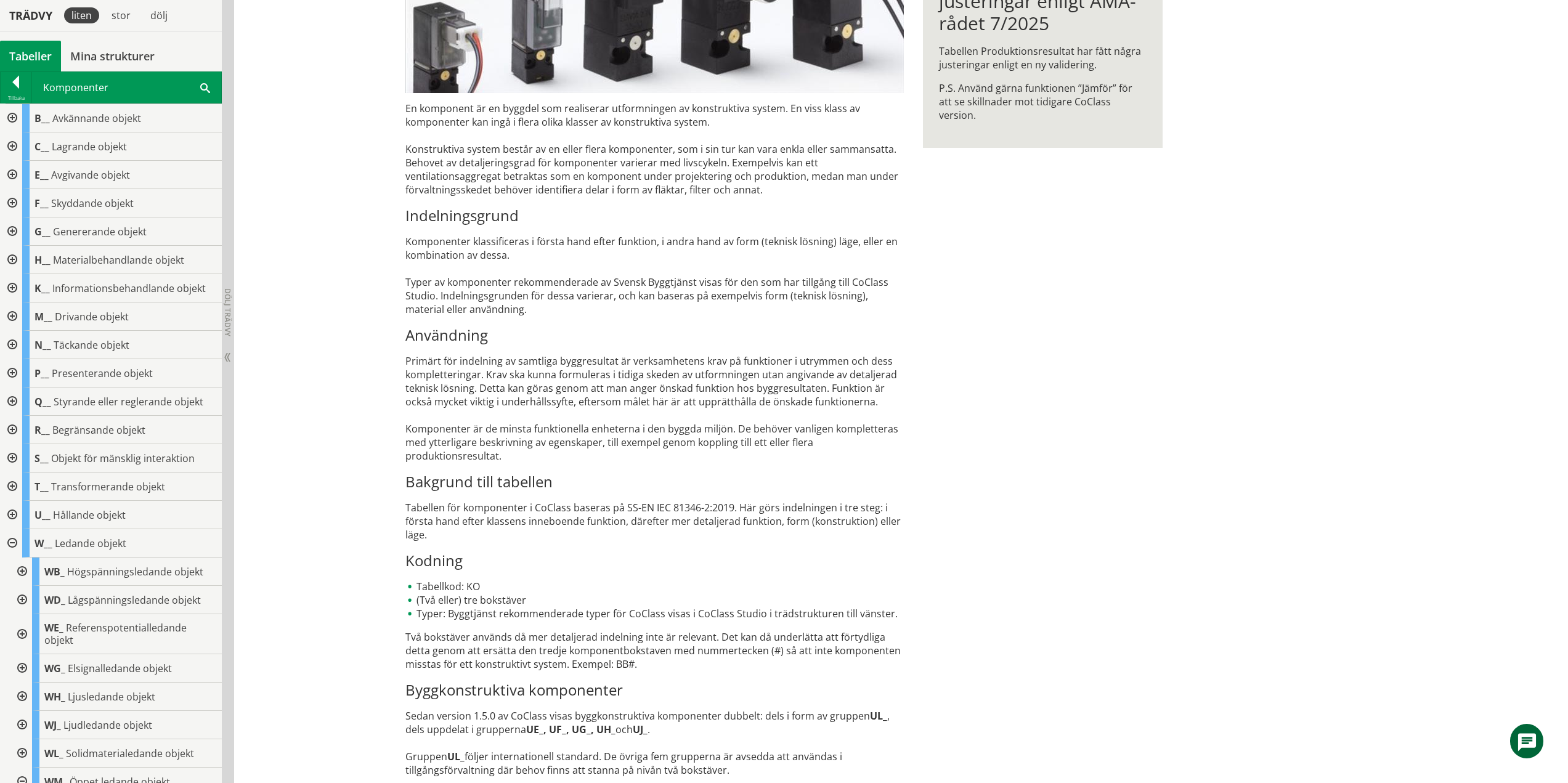
scroll to position [411, 0]
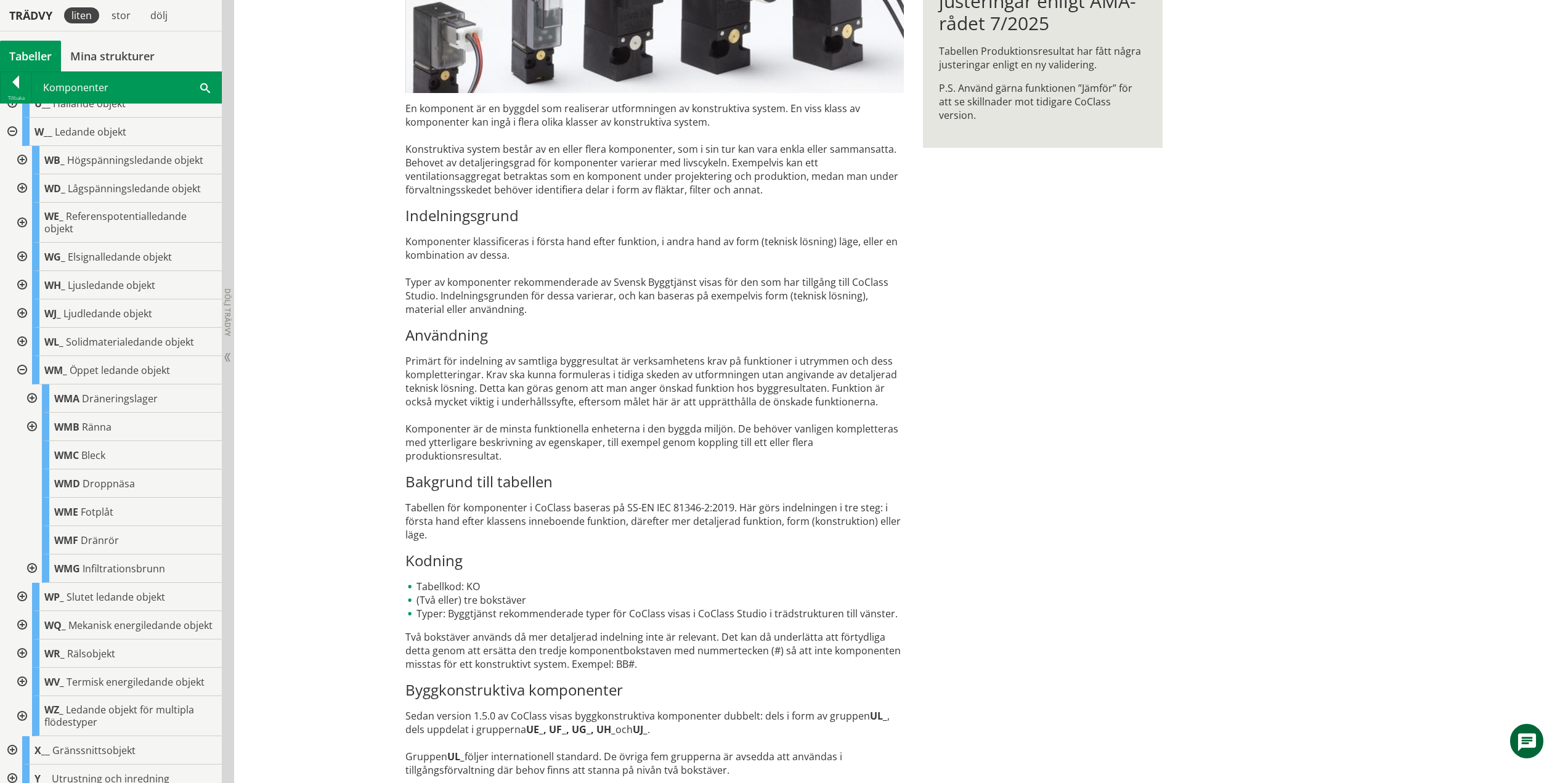
drag, startPoint x: 21, startPoint y: 367, endPoint x: 23, endPoint y: 372, distance: 5.4
click at [21, 367] on div at bounding box center [21, 370] width 22 height 28
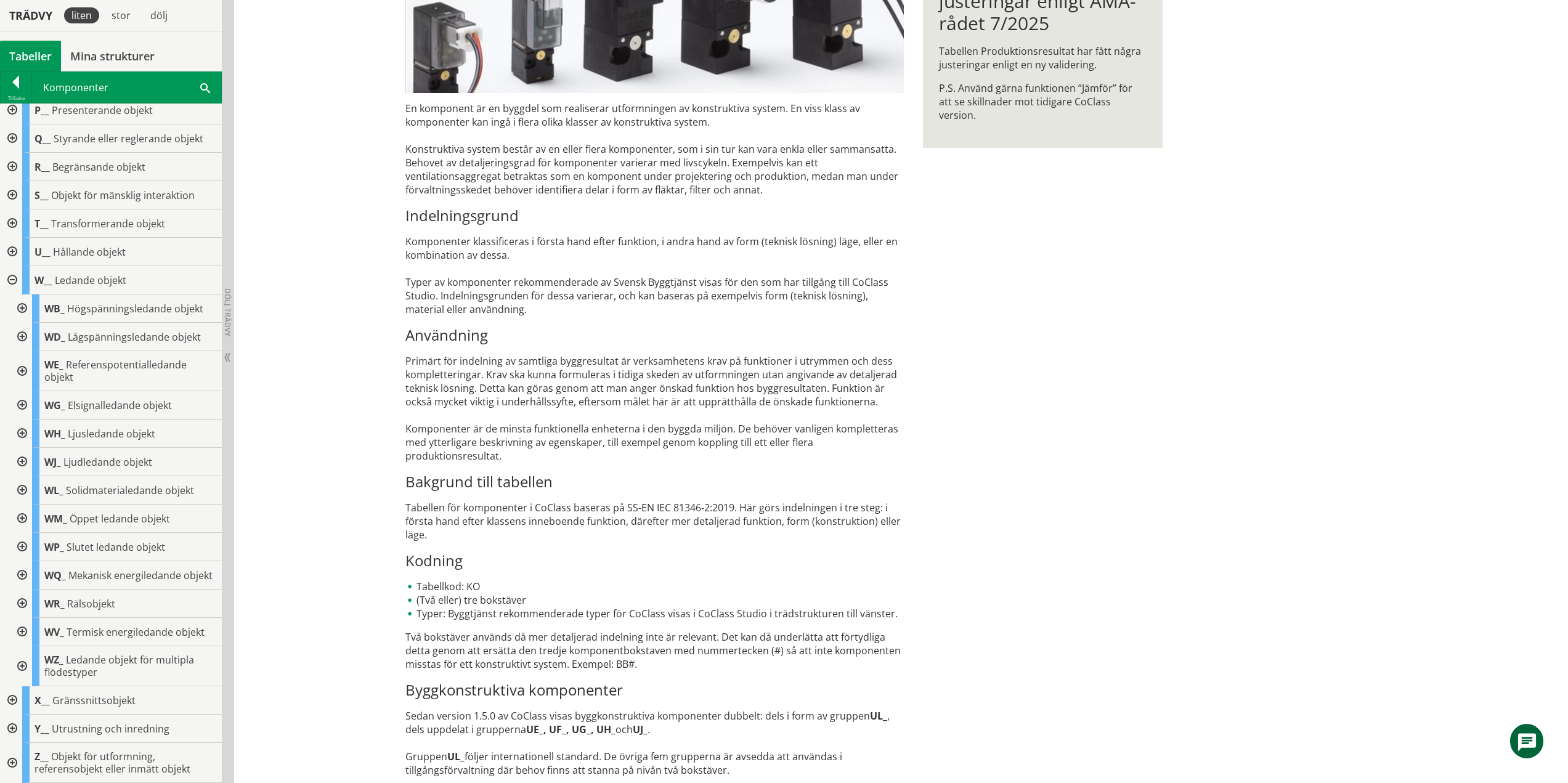
scroll to position [275, 0]
